Goal: Task Accomplishment & Management: Use online tool/utility

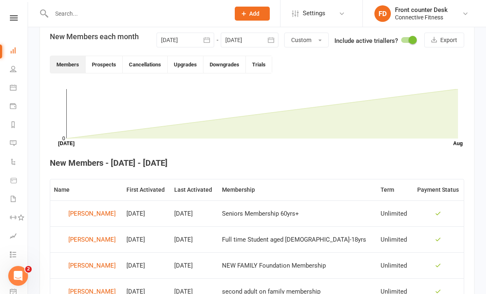
scroll to position [199, 0]
click at [9, 19] on link at bounding box center [13, 17] width 29 height 5
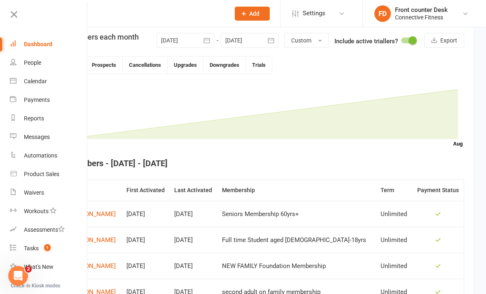
click at [43, 46] on div "Dashboard" at bounding box center [38, 44] width 28 height 7
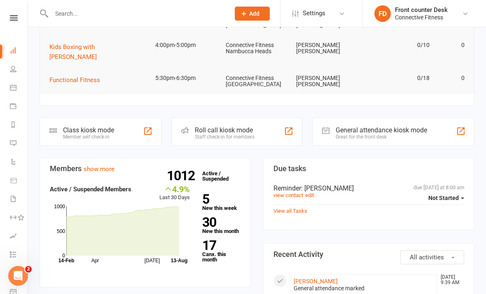
scroll to position [129, 0]
click at [417, 126] on div "General attendance kiosk mode" at bounding box center [381, 130] width 91 height 8
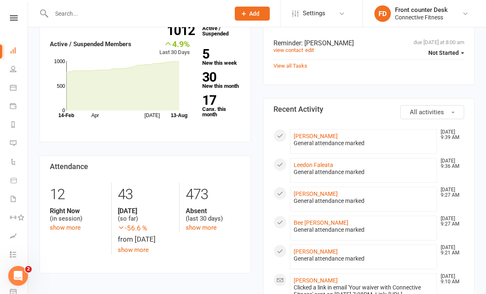
scroll to position [277, 0]
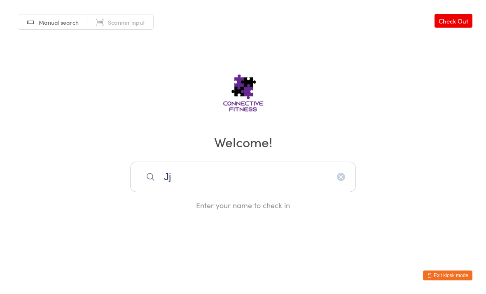
type input "J"
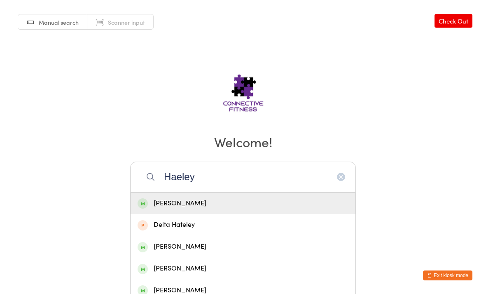
type input "Haeley"
click at [150, 209] on div "Haeley Hodges" at bounding box center [243, 203] width 211 height 11
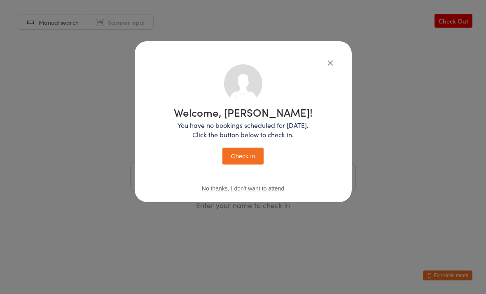
click at [238, 157] on button "Check in" at bounding box center [242, 155] width 41 height 17
